Goal: Navigation & Orientation: Find specific page/section

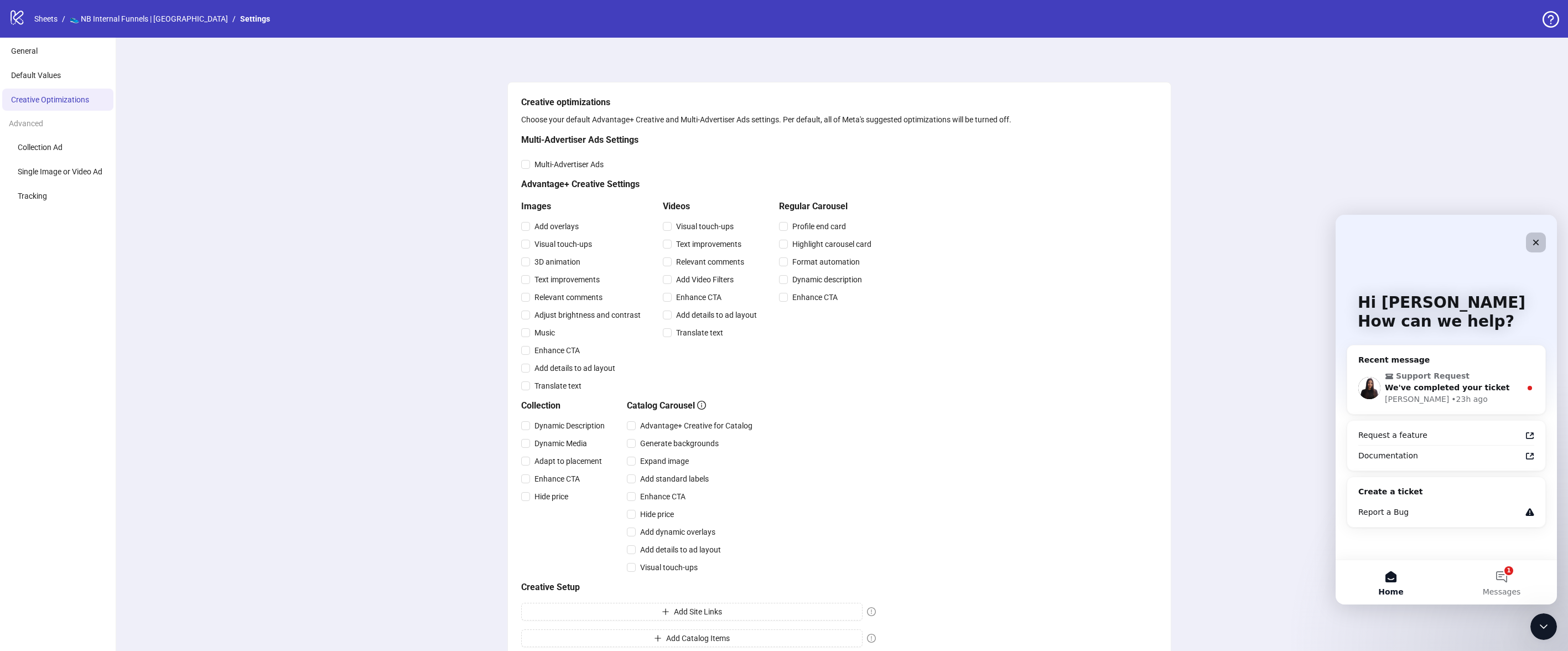
click at [1541, 238] on div "Close" at bounding box center [1536, 242] width 20 height 20
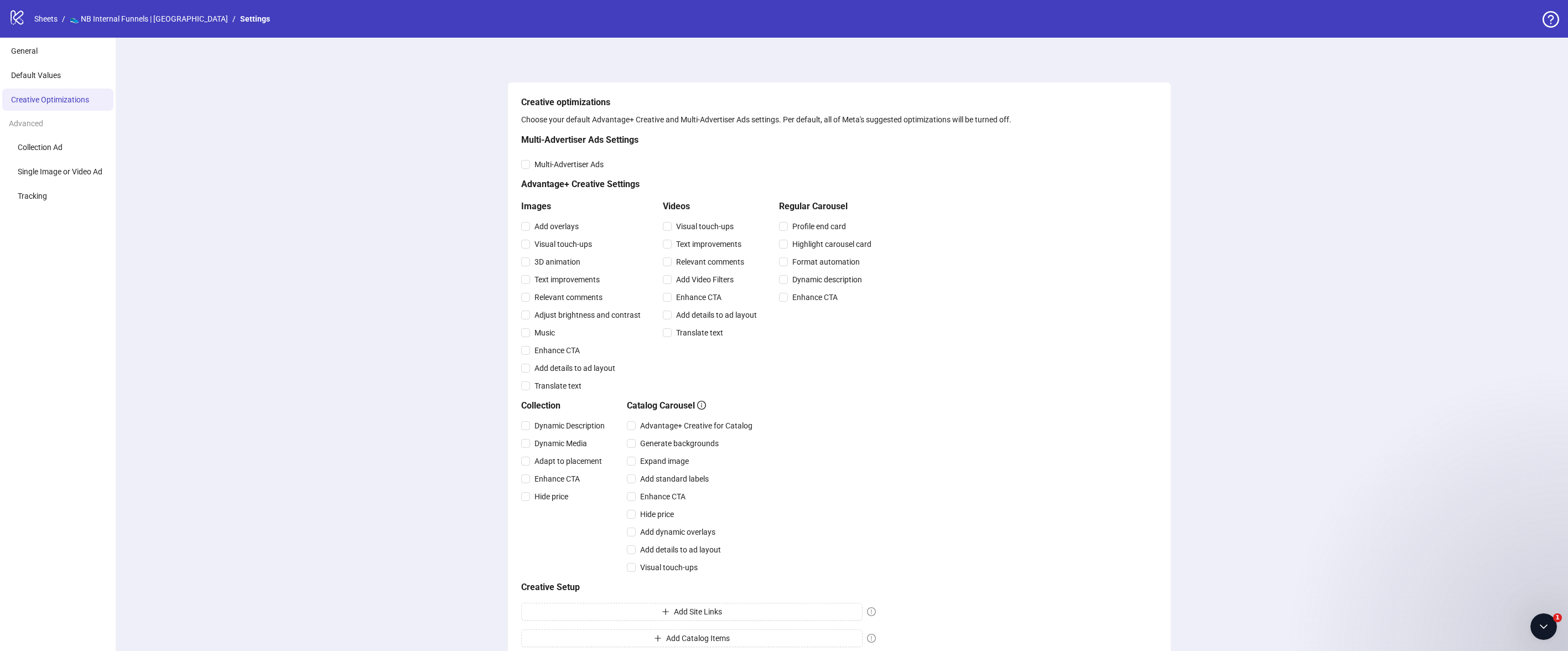
click at [57, 49] on li "General" at bounding box center [58, 51] width 111 height 22
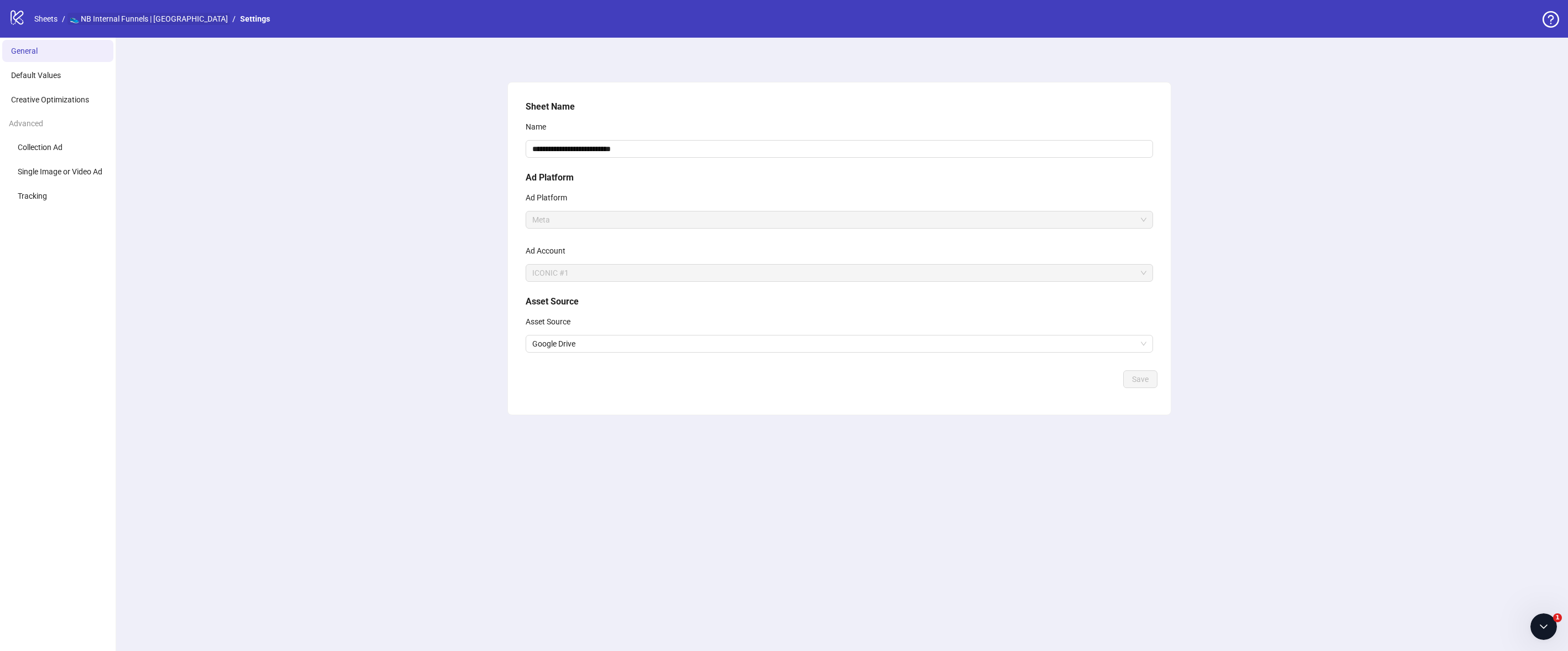
click at [94, 9] on div "logo/logo-mobile Sheets / 👟 NB Internal Funnels | [GEOGRAPHIC_DATA] / Settings" at bounding box center [142, 19] width 265 height 20
click at [99, 15] on link "👟 NB Internal Funnels | [GEOGRAPHIC_DATA]" at bounding box center [149, 19] width 163 height 12
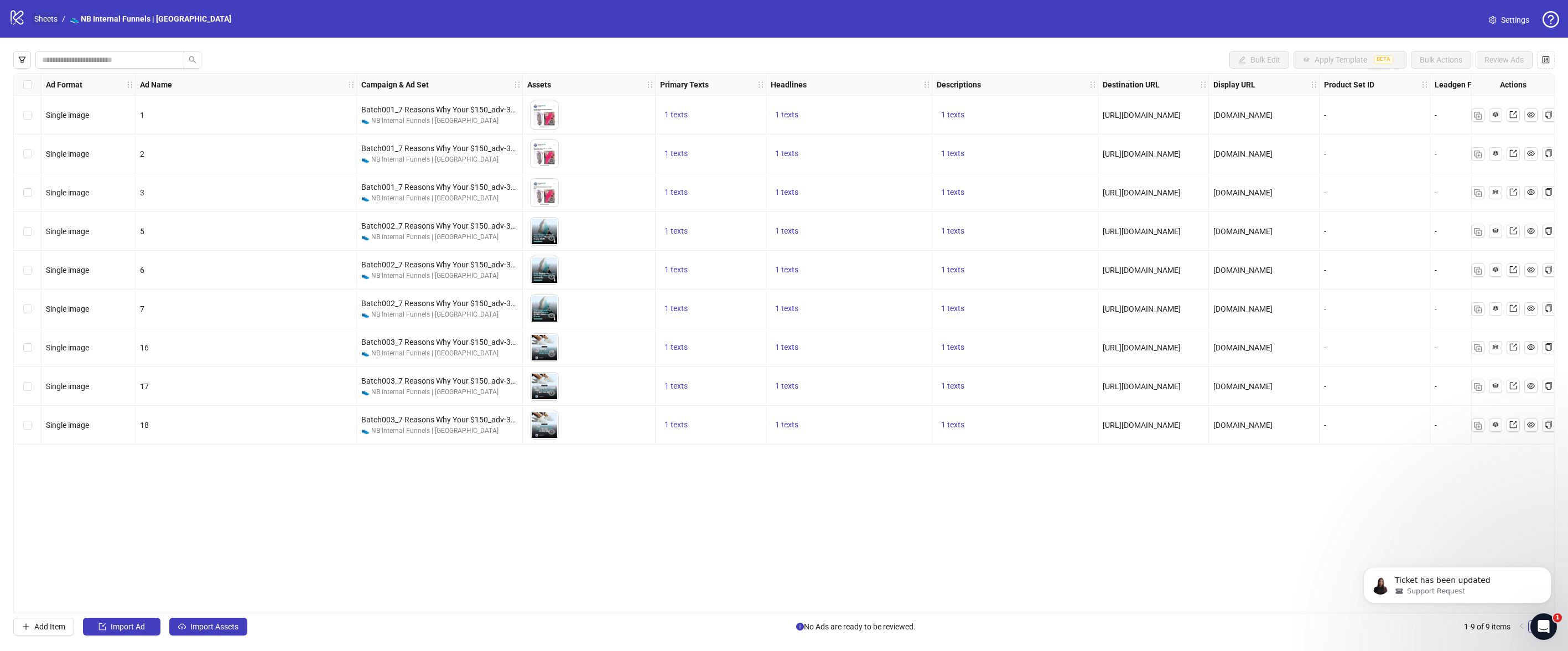
click at [52, 15] on link "Sheets" at bounding box center [46, 19] width 27 height 12
